Goal: Purchase product/service

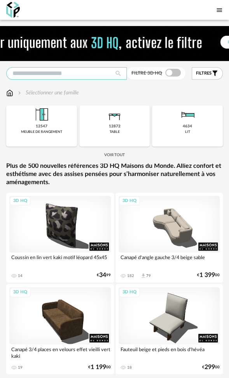
click at [61, 76] on input "text" at bounding box center [66, 73] width 120 height 12
click at [70, 72] on input "text" at bounding box center [66, 73] width 120 height 12
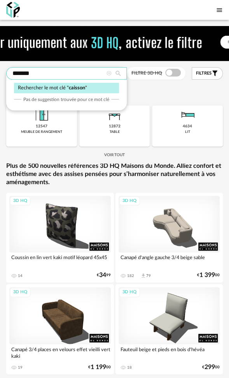
type input "*******"
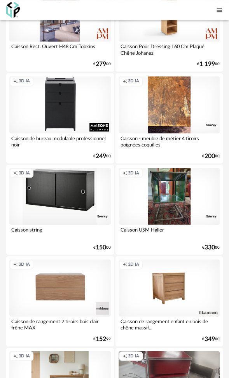
scroll to position [855, 0]
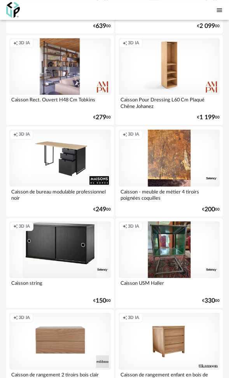
click at [69, 152] on div "Creation icon 3D IA" at bounding box center [59, 157] width 101 height 57
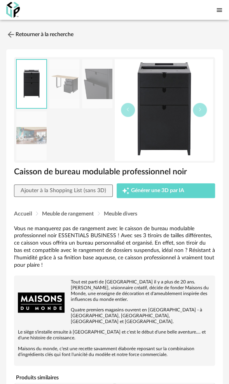
click at [58, 90] on img at bounding box center [64, 83] width 30 height 49
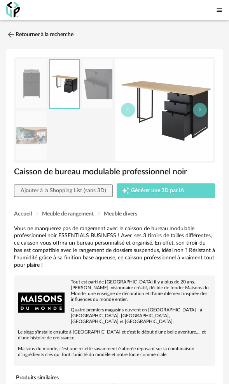
click at [38, 91] on img at bounding box center [31, 83] width 30 height 49
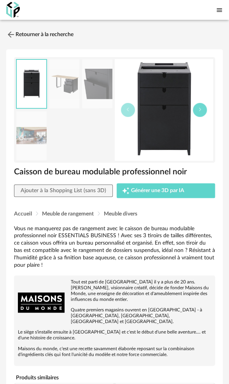
click at [201, 111] on icon "button" at bounding box center [199, 109] width 5 height 5
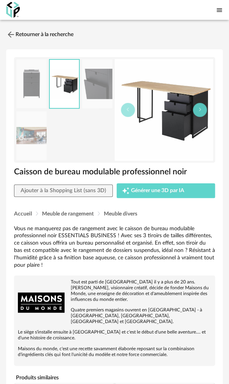
click at [201, 111] on icon "button" at bounding box center [199, 109] width 5 height 5
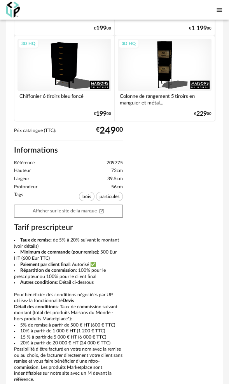
scroll to position [463, 0]
